Goal: Information Seeking & Learning: Understand process/instructions

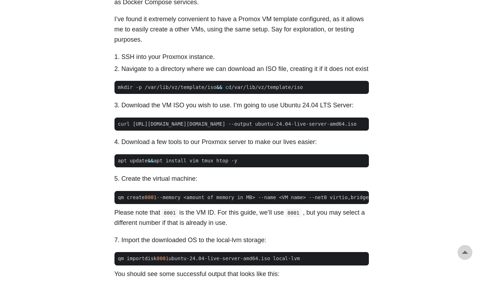
scroll to position [402, 0]
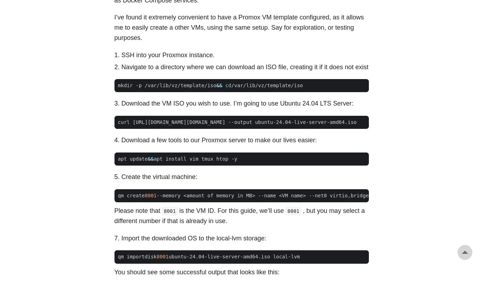
click at [296, 145] on li "Download a few tools to our Proxmox server to make our lives easier:" at bounding box center [244, 140] width 247 height 10
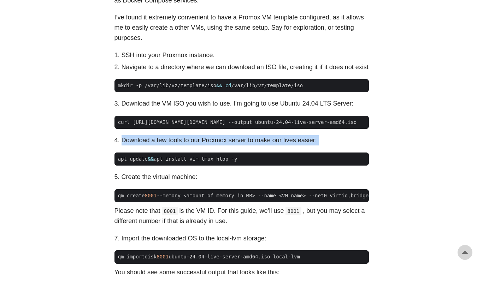
click at [278, 182] on li "Create the virtual machine:" at bounding box center [244, 177] width 247 height 10
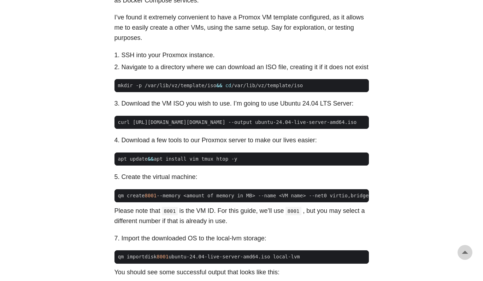
click at [278, 182] on li "Create the virtual machine:" at bounding box center [244, 177] width 247 height 10
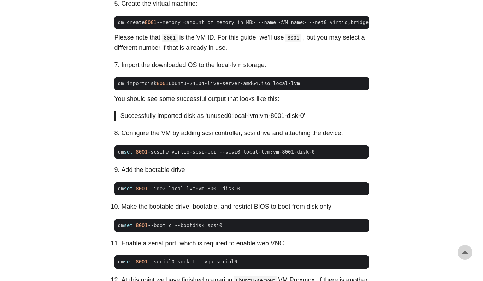
scroll to position [575, 0]
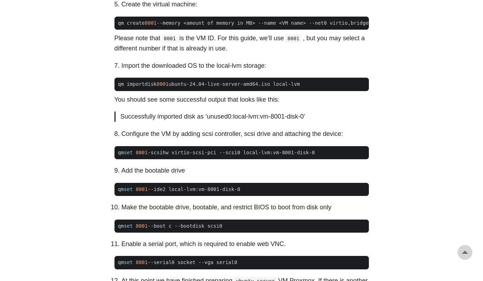
click at [267, 122] on p "Successfully imported disk as ‘unused0:local-lvm:vm-8001-disk-0’" at bounding box center [241, 117] width 243 height 10
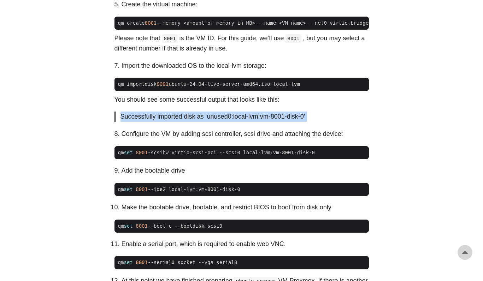
click at [267, 122] on p "Successfully imported disk as ‘unused0:local-lvm:vm-8001-disk-0’" at bounding box center [241, 117] width 243 height 10
click at [292, 105] on p "You should see some successful output that looks like this:" at bounding box center [241, 100] width 254 height 10
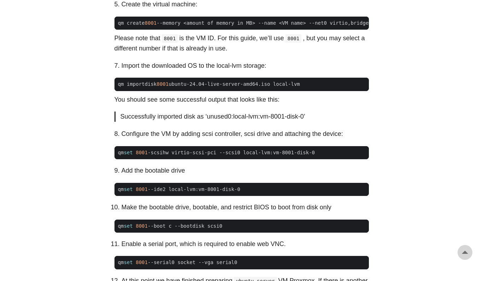
click at [292, 105] on p "You should see some successful output that looks like this:" at bounding box center [241, 100] width 254 height 10
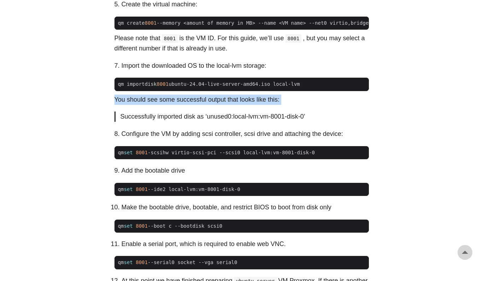
click at [277, 179] on div "I found this to be a great video . If video formats are more your thing, defini…" at bounding box center [241, 181] width 254 height 874
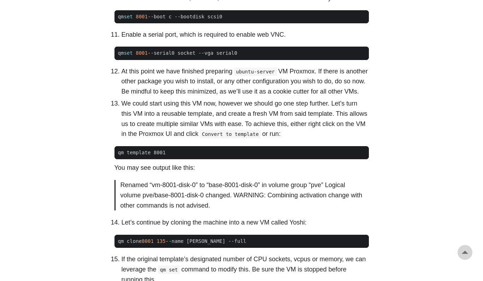
scroll to position [784, 0]
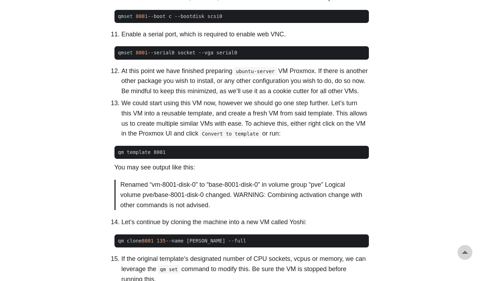
click at [319, 96] on p "At this point we have finished preparing ubuntu-server VM Proxmox. If there is …" at bounding box center [244, 81] width 247 height 30
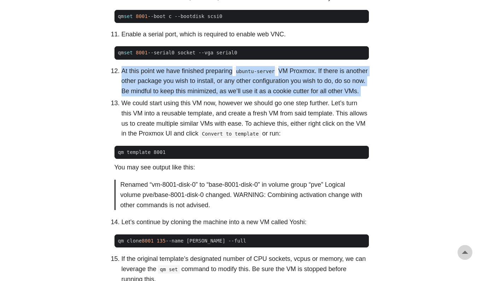
click at [314, 139] on p "We could start using this VM now, however we should go one step further. Let’s …" at bounding box center [244, 118] width 247 height 41
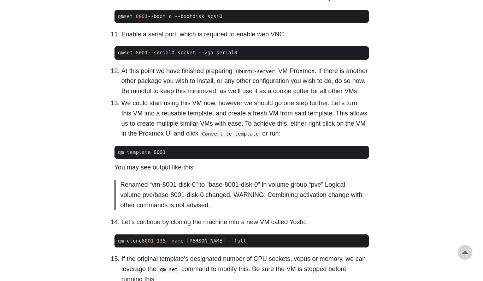
click at [314, 139] on p "We could start using this VM now, however we should go one step further. Let’s …" at bounding box center [244, 118] width 247 height 41
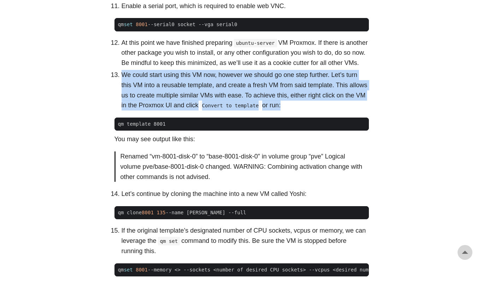
scroll to position [813, 0]
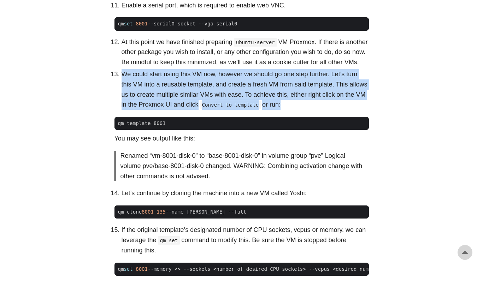
click at [313, 181] on p "Renamed “vm-8001-disk-0” to “base-8001-disk-0” in volume group “pve” Logical vo…" at bounding box center [241, 166] width 243 height 30
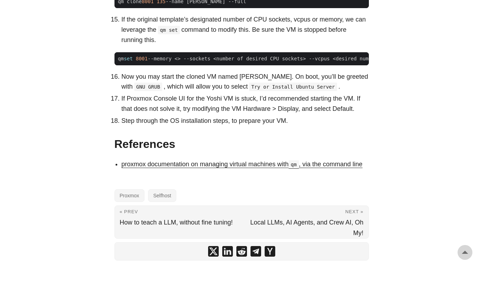
scroll to position [1024, 0]
